Goal: Check status: Check status

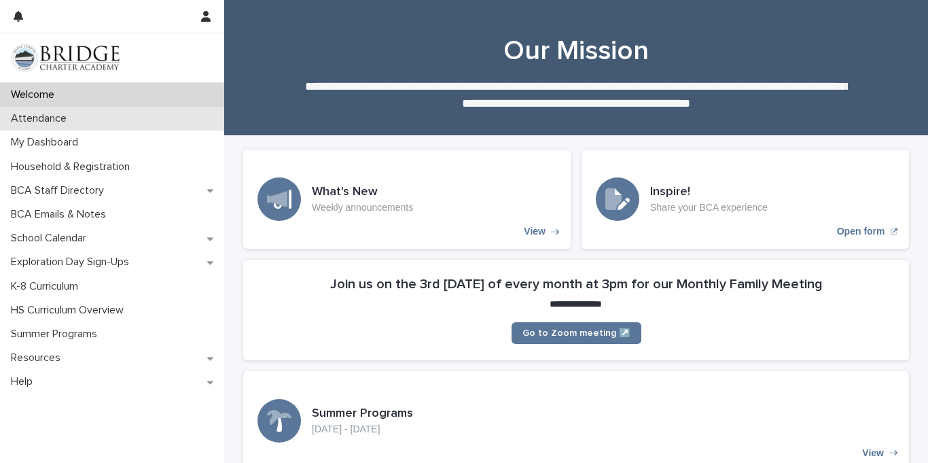
click at [82, 112] on div "Attendance" at bounding box center [112, 119] width 224 height 24
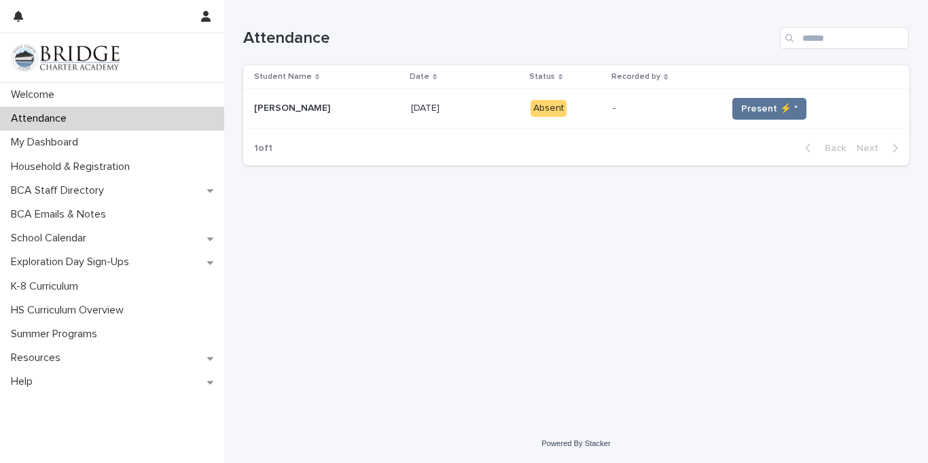
click at [760, 95] on td "Present ⚡ *" at bounding box center [816, 108] width 188 height 39
